Goal: Find specific page/section: Find specific page/section

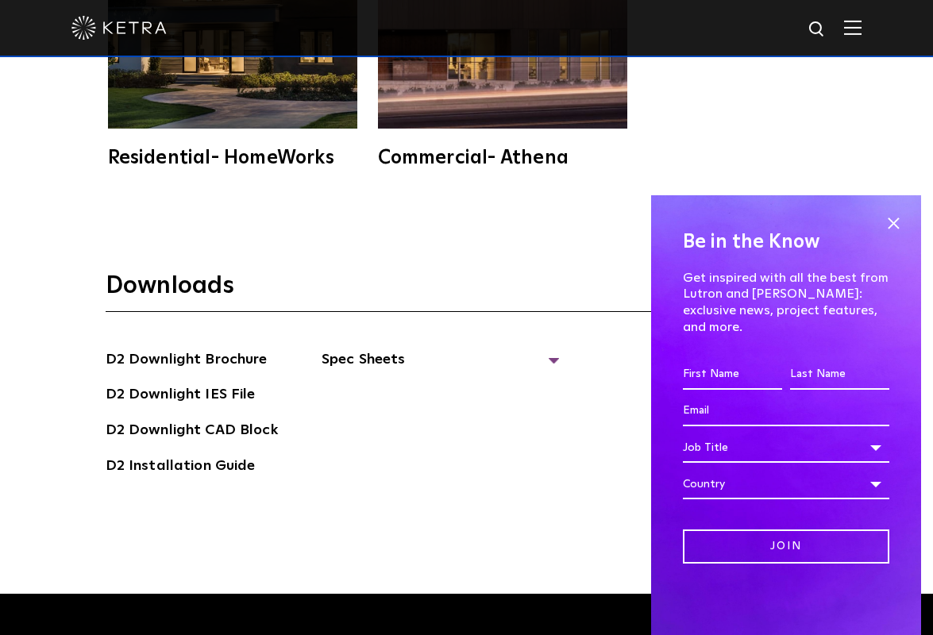
scroll to position [4049, 0]
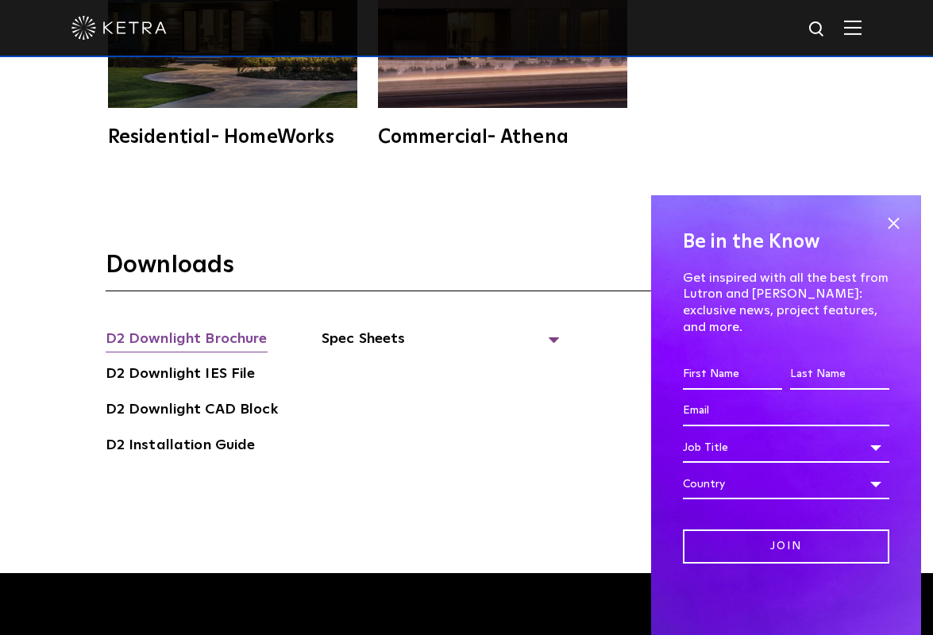
click at [215, 339] on link "D2 Downlight Brochure" at bounding box center [187, 340] width 162 height 25
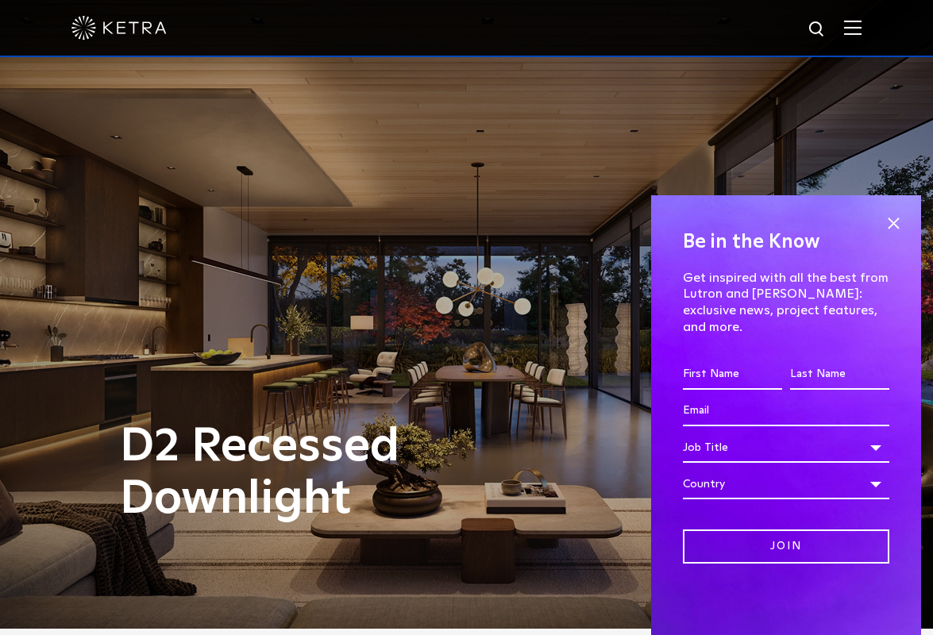
scroll to position [0, 0]
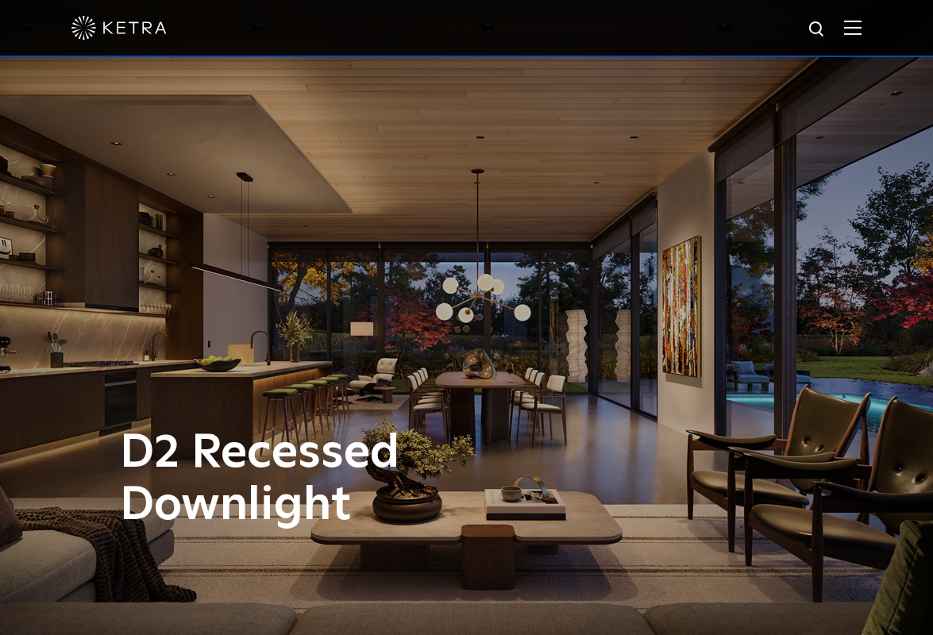
click at [139, 28] on img at bounding box center [118, 28] width 95 height 24
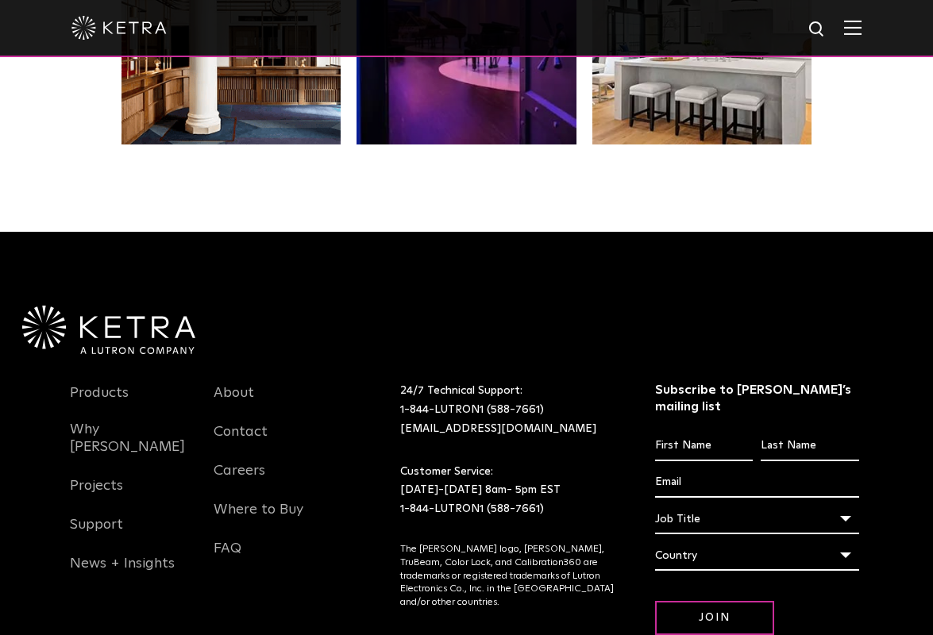
scroll to position [3042, 0]
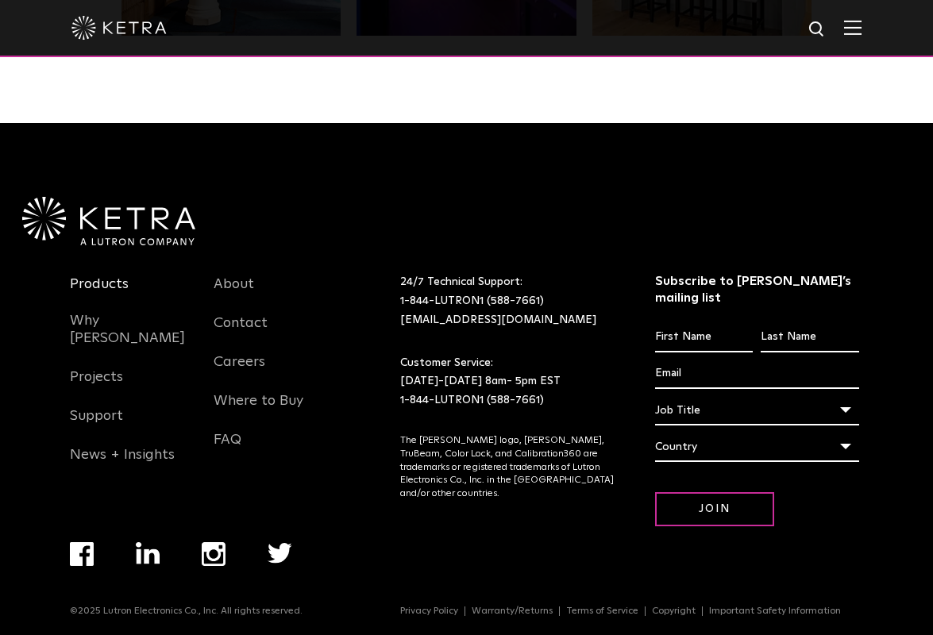
click at [105, 285] on link "Products" at bounding box center [99, 293] width 59 height 37
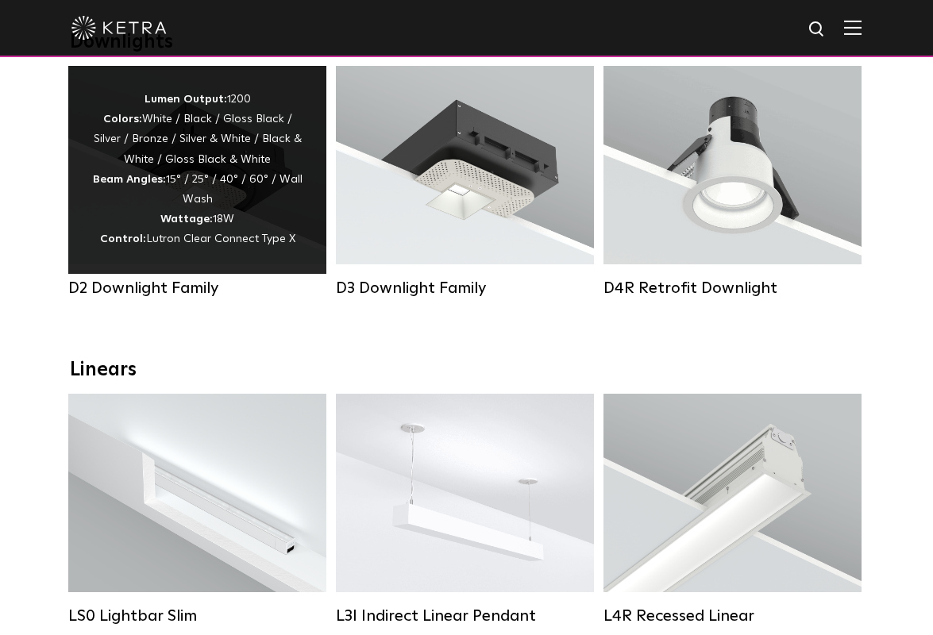
scroll to position [79, 0]
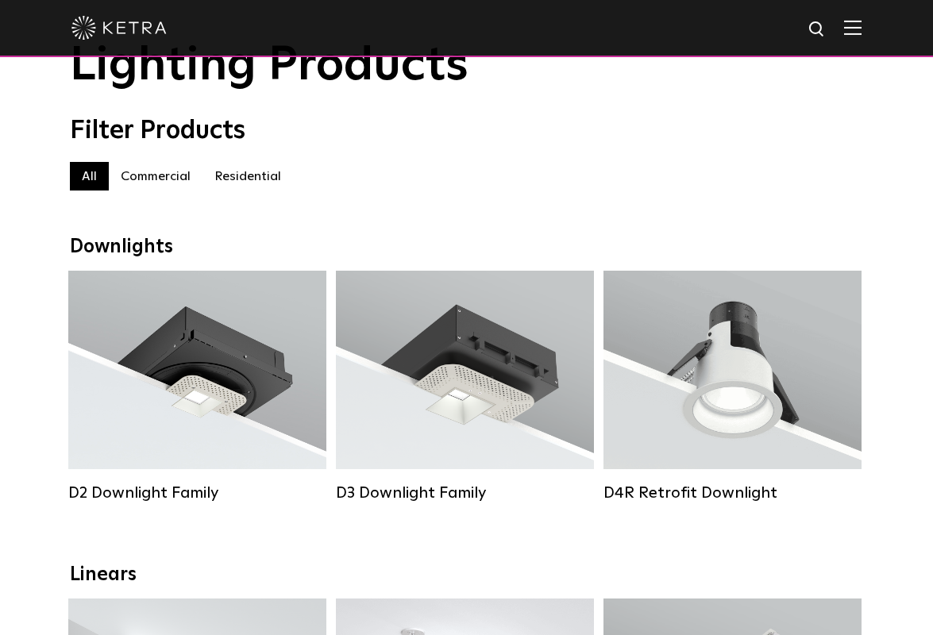
drag, startPoint x: 225, startPoint y: 178, endPoint x: 211, endPoint y: 179, distance: 13.5
click at [225, 178] on label "Residential" at bounding box center [247, 176] width 91 height 29
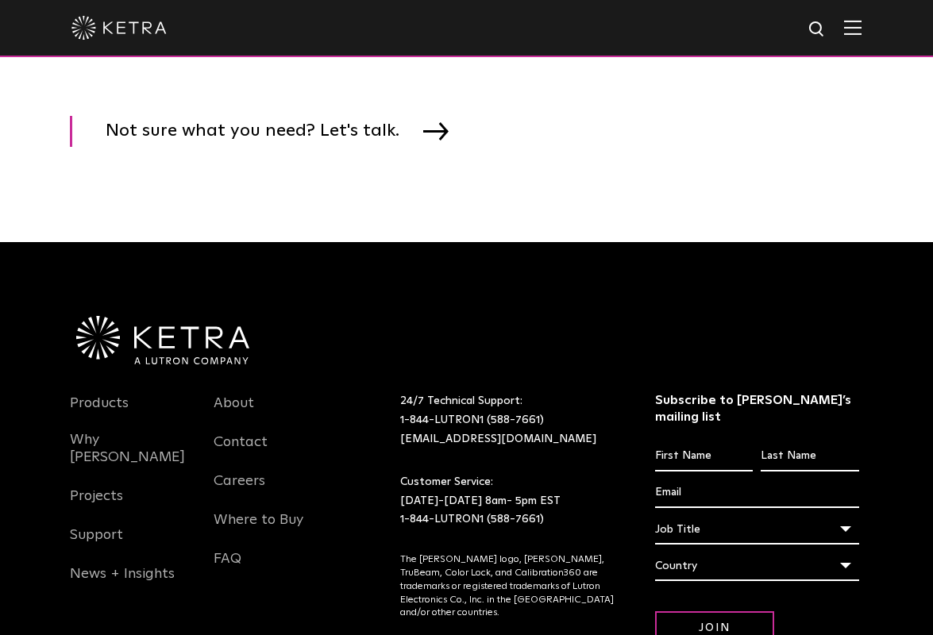
scroll to position [2480, 0]
